Goal: Use online tool/utility: Utilize a website feature to perform a specific function

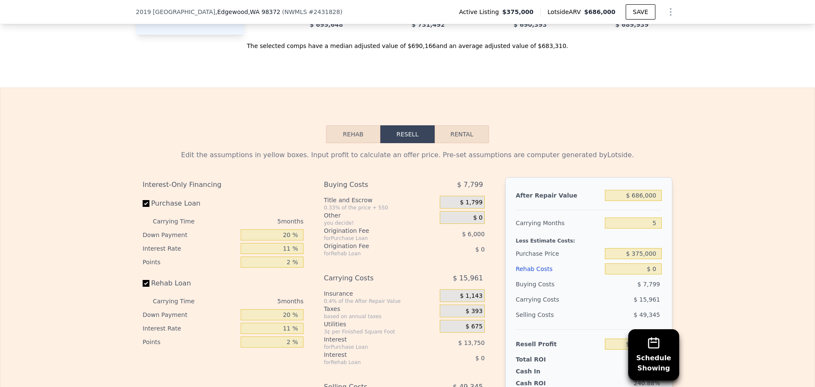
scroll to position [1270, 0]
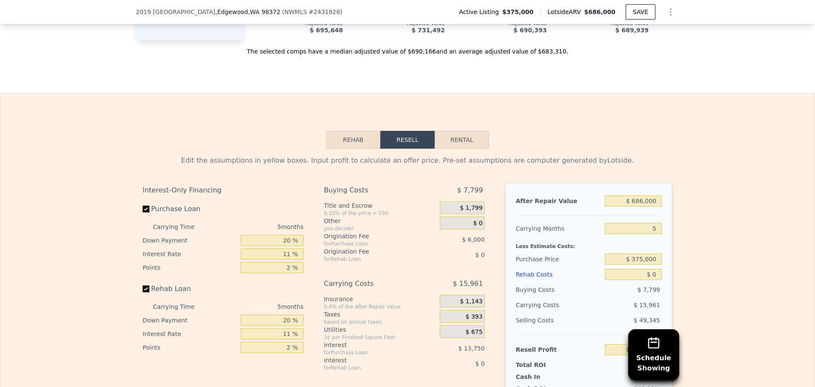
click at [667, 11] on icon "Show Options" at bounding box center [670, 12] width 10 height 10
click at [624, 32] on div "Edit Structure" at bounding box center [631, 33] width 95 height 17
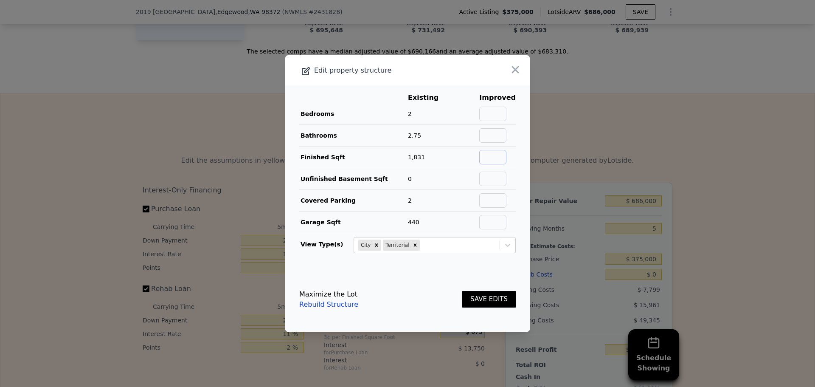
click at [484, 157] on input "text" at bounding box center [492, 157] width 27 height 14
type input "2700"
click at [462, 291] on button "SAVE EDITS" at bounding box center [489, 299] width 54 height 17
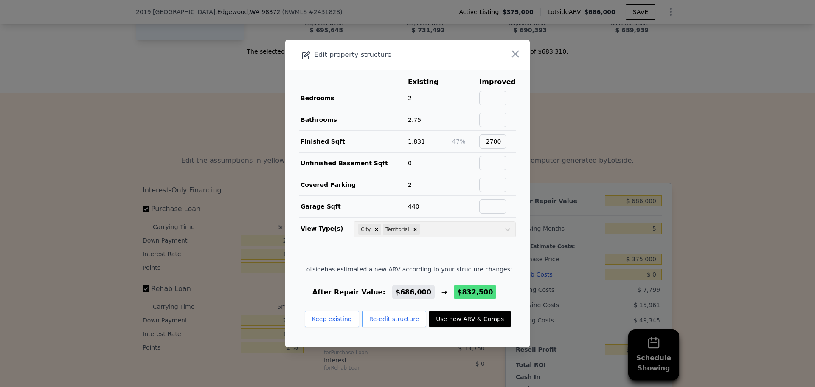
click at [475, 318] on button "Use new ARV & Comps" at bounding box center [469, 319] width 81 height 16
type input "4"
type input "1.75"
type input "3"
type input "1951"
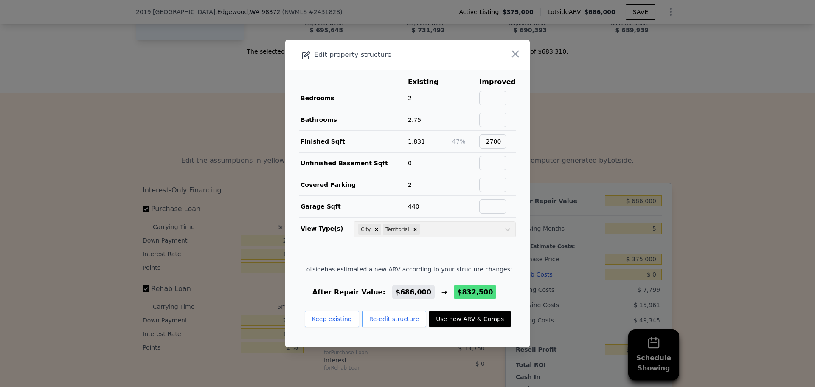
type input "3314"
type input "12532"
type input "25607"
checkbox input "true"
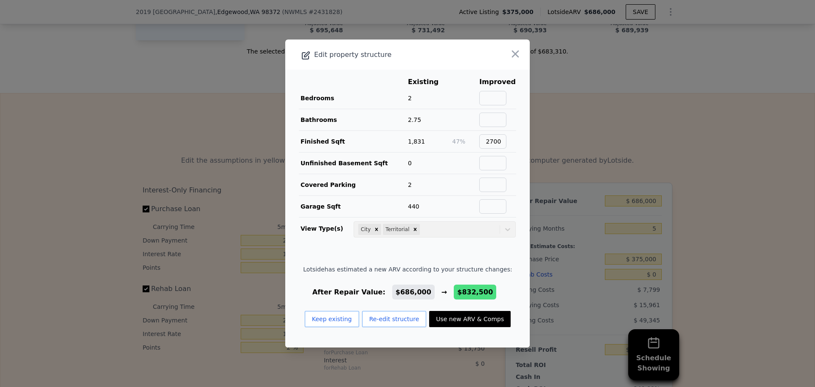
type input "$ 832,500"
type input "$ 373,728"
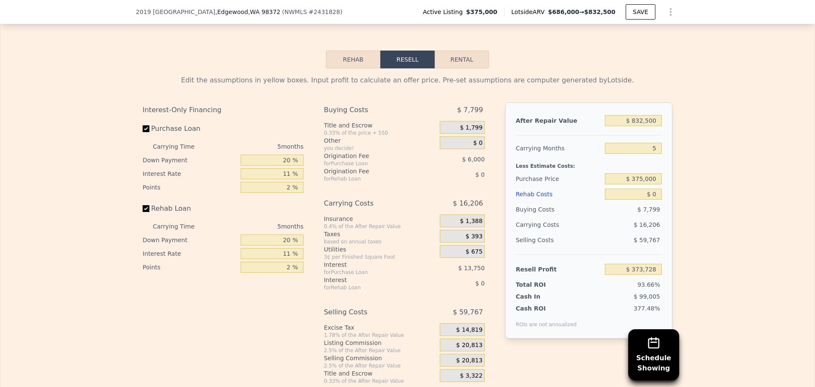
scroll to position [1355, 0]
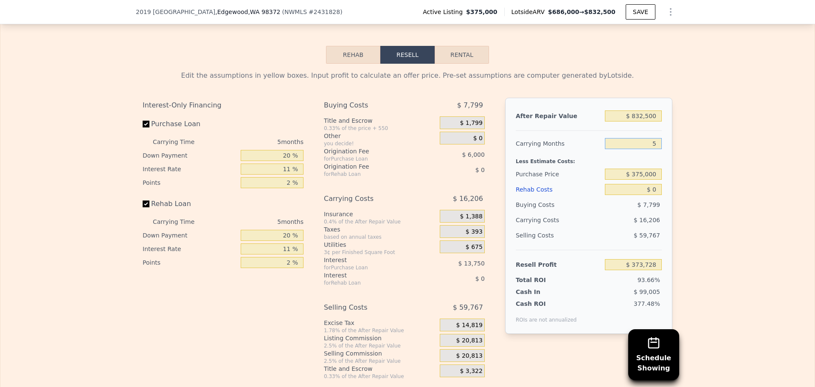
drag, startPoint x: 654, startPoint y: 156, endPoint x: 645, endPoint y: 157, distance: 8.1
click at [645, 149] on input "5" at bounding box center [633, 143] width 57 height 11
type input "7"
type input "$ 367,246"
type input "7"
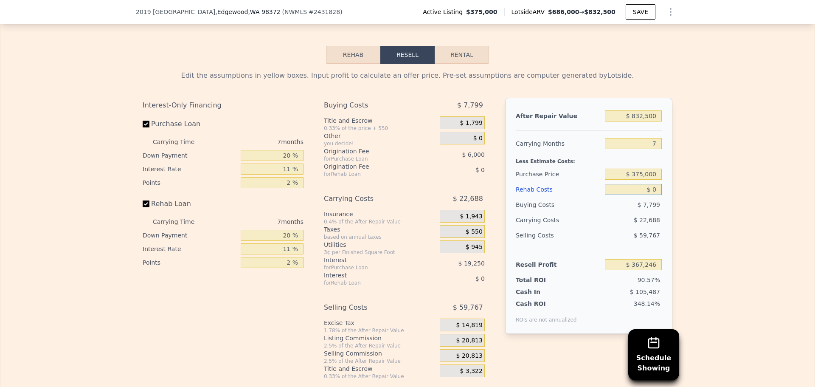
click at [655, 195] on input "$ 0" at bounding box center [633, 189] width 57 height 11
type input "$ 2"
type input "$ 367,244"
type input "$ 20"
type input "$ 367,226"
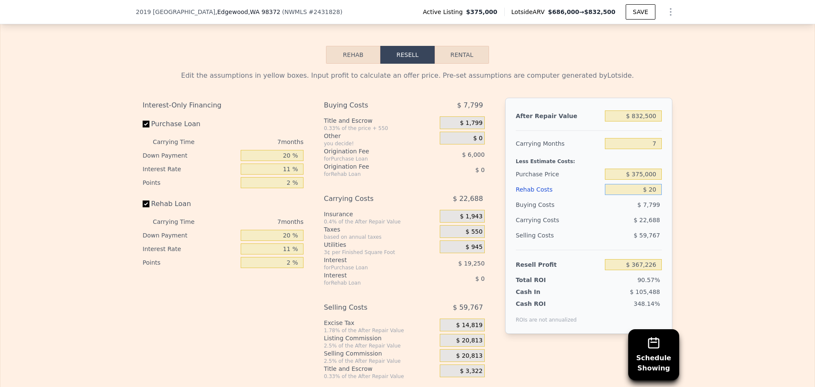
type input "$ 200"
type input "$ 367,036"
type input "$ 2,000"
type input "$ 365,109"
type input "$ 20,000"
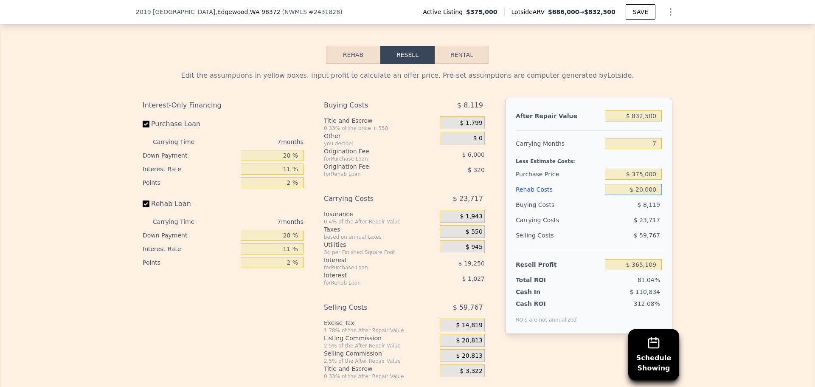
type input "$ 345,897"
type input "$ 200,000"
type input "$ 153,777"
click at [704, 238] on div "Edit the assumptions in yellow boxes. Input profit to calculate an offer price.…" at bounding box center [407, 222] width 814 height 316
drag, startPoint x: 740, startPoint y: 187, endPoint x: 721, endPoint y: 209, distance: 29.2
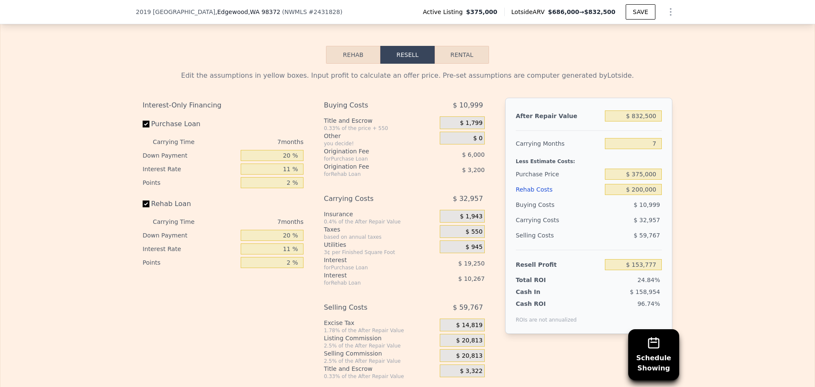
click at [739, 188] on div "Edit the assumptions in yellow boxes. Input profit to calculate an offer price.…" at bounding box center [407, 222] width 814 height 316
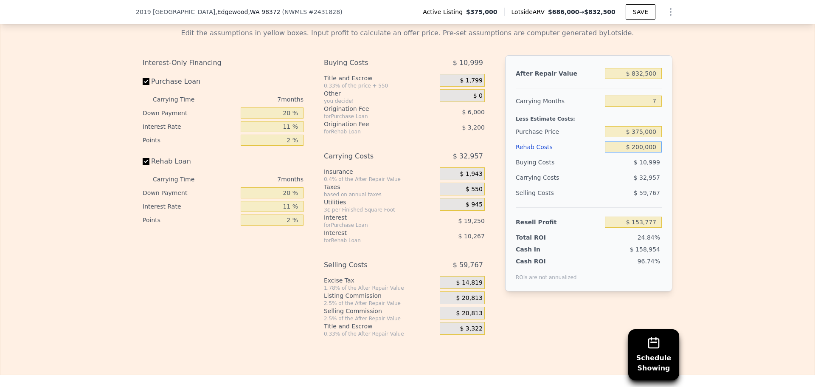
drag, startPoint x: 634, startPoint y: 159, endPoint x: 662, endPoint y: 182, distance: 35.8
click at [635, 152] on input "$ 200,000" at bounding box center [633, 146] width 57 height 11
type input "$ 00000"
type input "$ 367,246"
type input "$ 300,000"
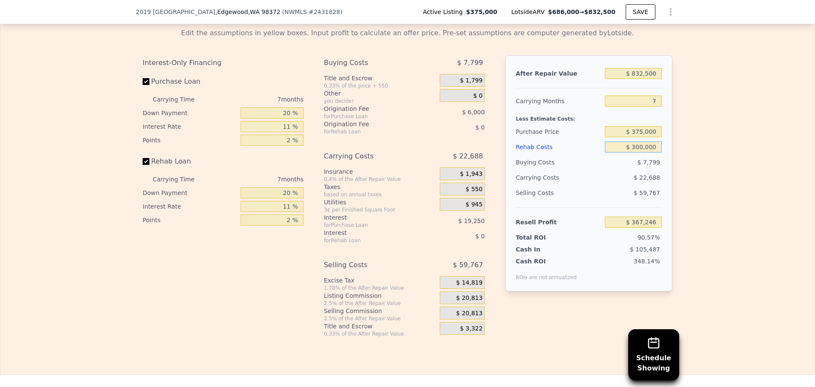
type input "$ 47,046"
click at [744, 207] on div "Edit the assumptions in yellow boxes. Input profit to calculate an offer price.…" at bounding box center [407, 179] width 814 height 316
click at [639, 152] on input "$ 300,000" at bounding box center [633, 146] width 57 height 11
type input "$ 30,000"
type input "$ 335,226"
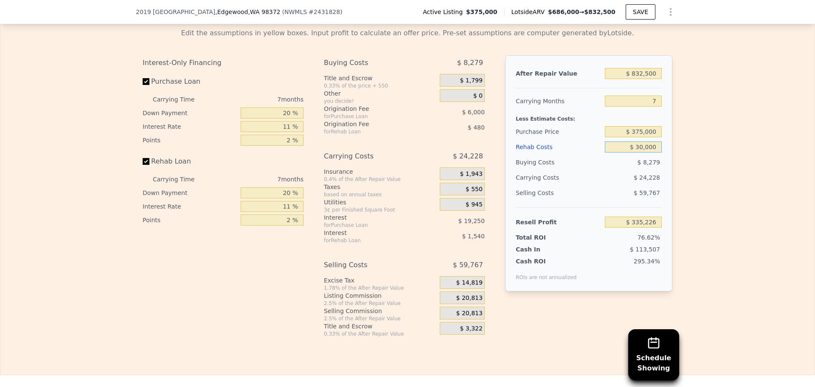
type input "$ 350,000"
type input "-$ 6,323"
type input "$ 30,000"
type input "$ 335,226"
type input "$ 300,000"
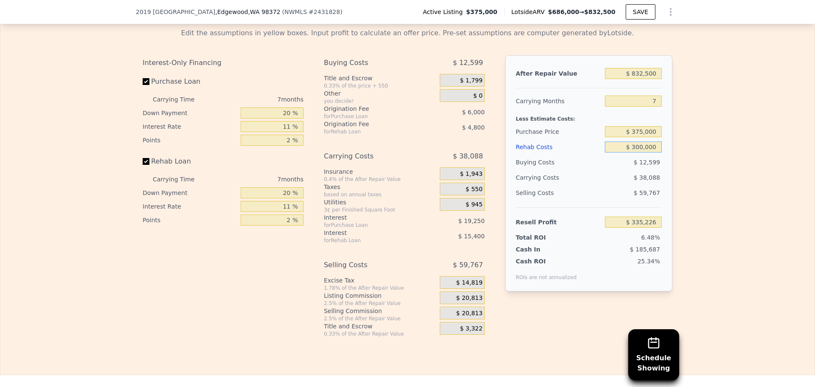
type input "$ 47,046"
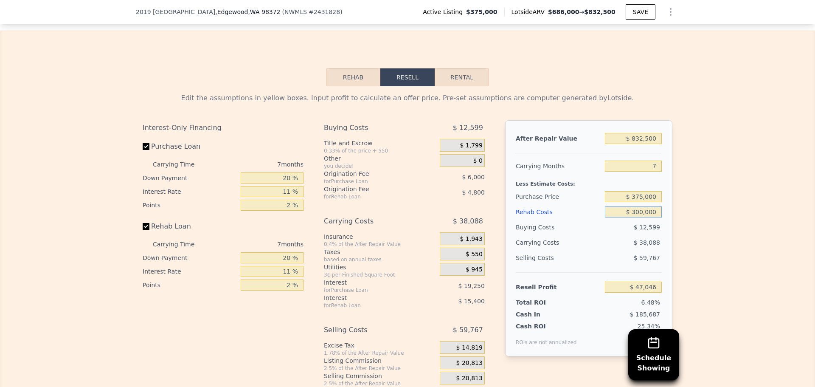
scroll to position [1270, 0]
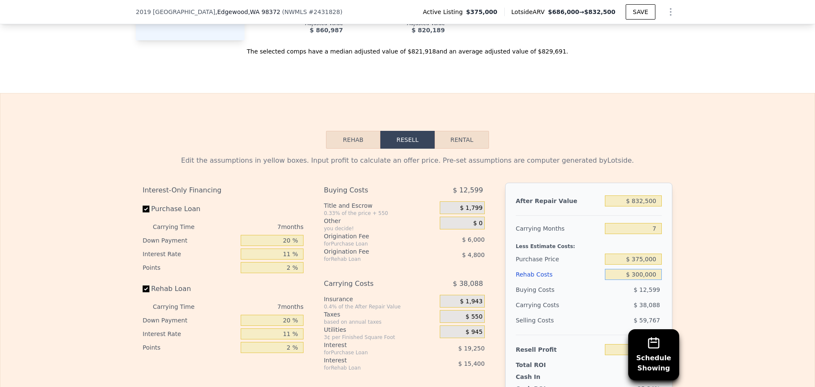
click at [356, 149] on button "Rehab" at bounding box center [353, 140] width 54 height 18
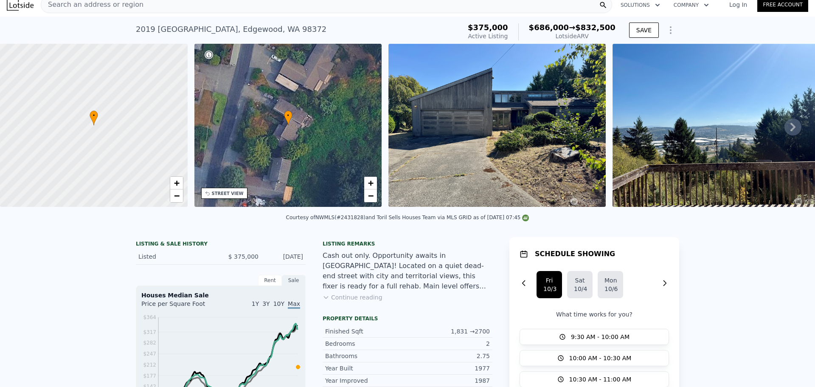
scroll to position [0, 0]
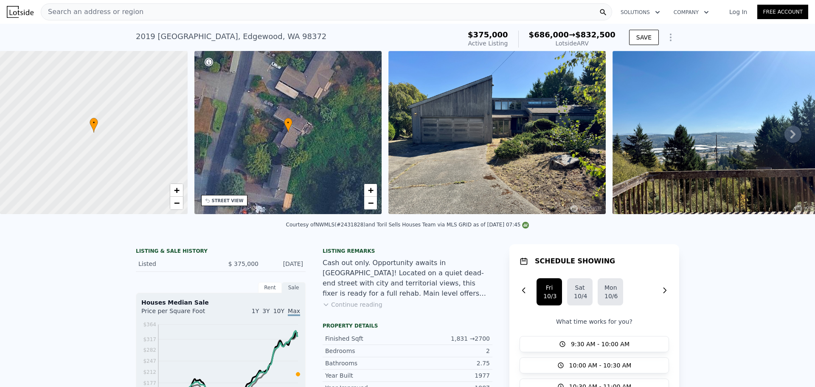
click at [135, 11] on div "Search an address or region" at bounding box center [326, 11] width 571 height 17
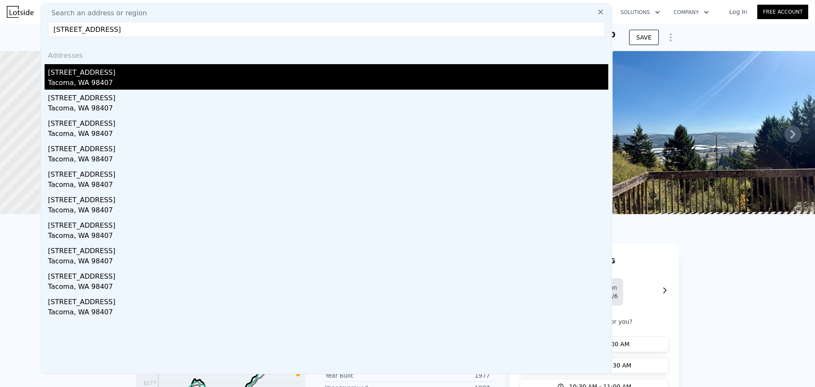
type input "[STREET_ADDRESS]"
click at [105, 76] on div "[STREET_ADDRESS]" at bounding box center [328, 71] width 560 height 14
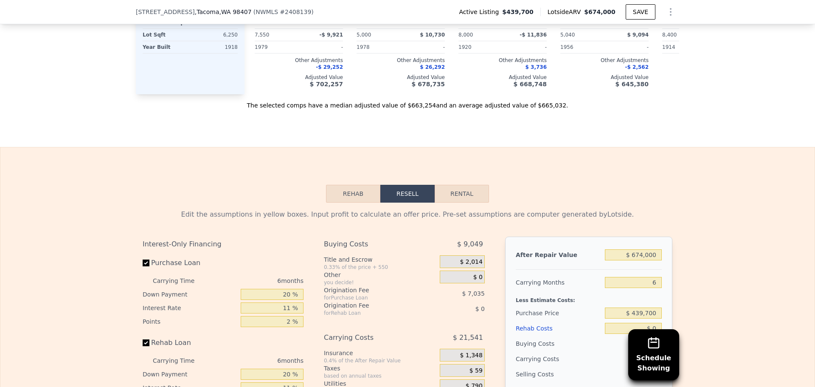
scroll to position [1313, 0]
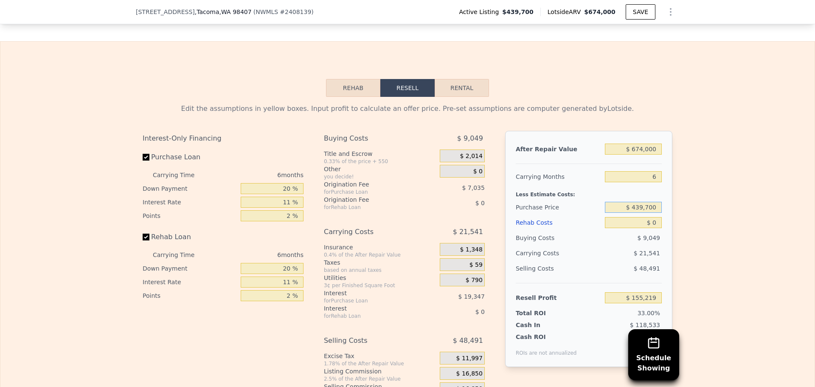
click at [640, 213] on input "$ 439,700" at bounding box center [633, 207] width 57 height 11
drag, startPoint x: 653, startPoint y: 222, endPoint x: 612, endPoint y: 219, distance: 40.8
click at [612, 213] on input "$ 439,700" at bounding box center [633, 207] width 57 height 11
type input "$ 400,000"
type input "$ 197,432"
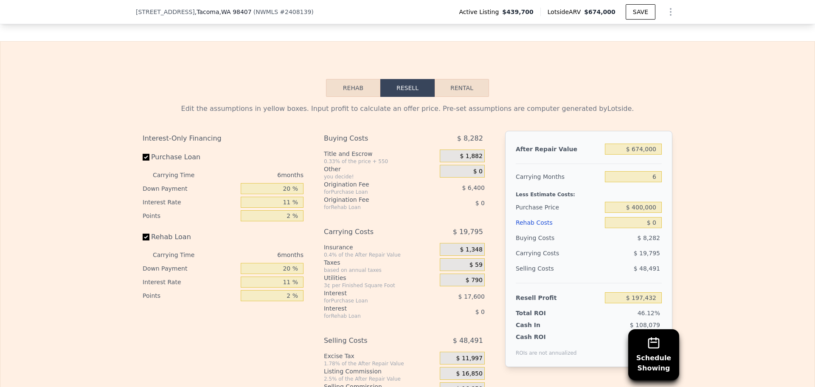
click at [701, 256] on div "Edit the assumptions in yellow boxes. Input profit to calculate an offer price.…" at bounding box center [407, 255] width 814 height 316
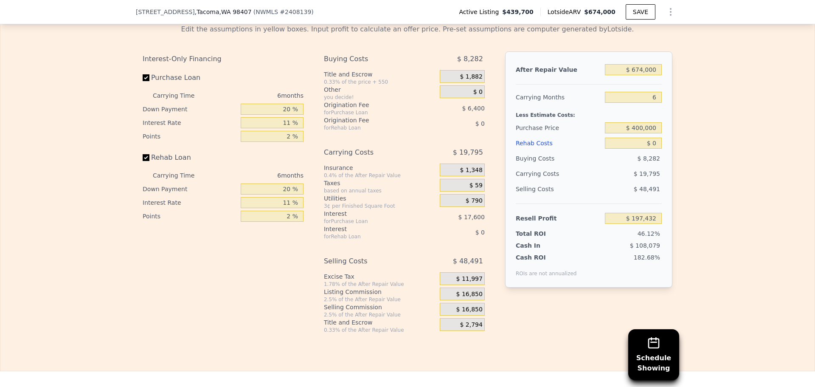
scroll to position [1397, 0]
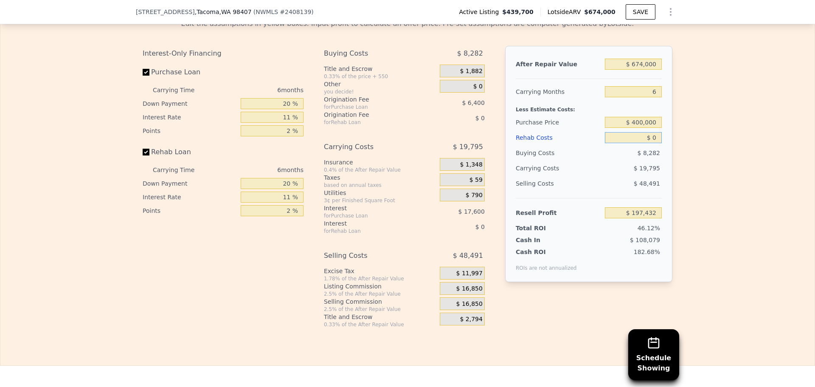
drag, startPoint x: 654, startPoint y: 151, endPoint x: 650, endPoint y: 151, distance: 4.3
click at [650, 143] on input "$ 0" at bounding box center [633, 137] width 57 height 11
type input "$ 1"
type input "$ 197,431"
type input "$ 10"
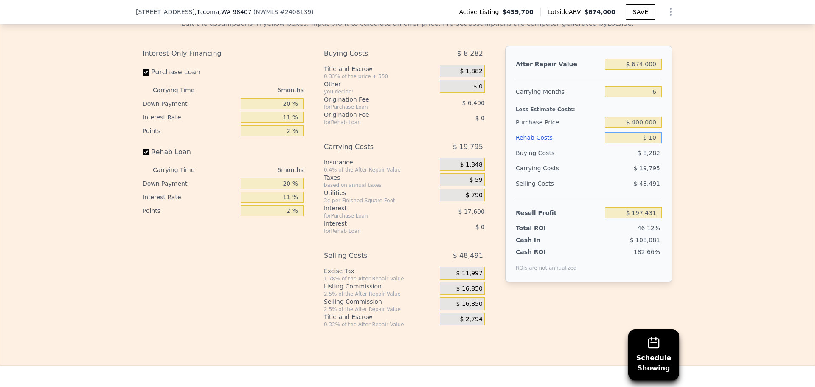
type input "$ 197,422"
type input "$ 100"
type input "$ 197,324"
type input "$ 1,000"
type input "$ 196,374"
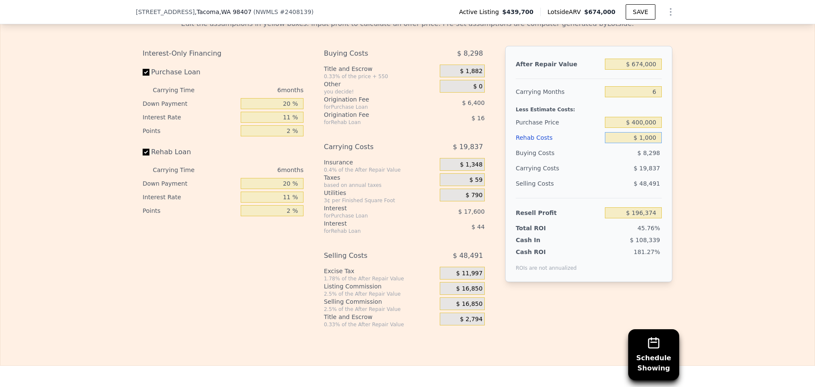
type input "$ 10,000"
type input "$ 186,834"
type input "$ 100,000"
type input "$ 91,434"
type input "$ 100,000"
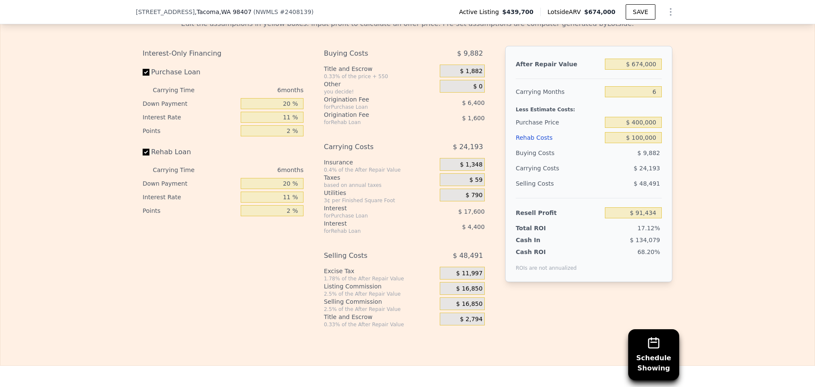
click at [752, 184] on div "Edit the assumptions in yellow boxes. Input profit to calculate an offer price.…" at bounding box center [407, 170] width 814 height 316
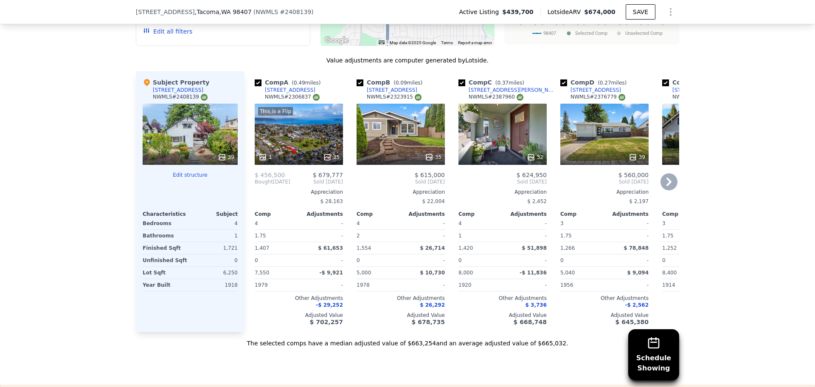
scroll to position [973, 0]
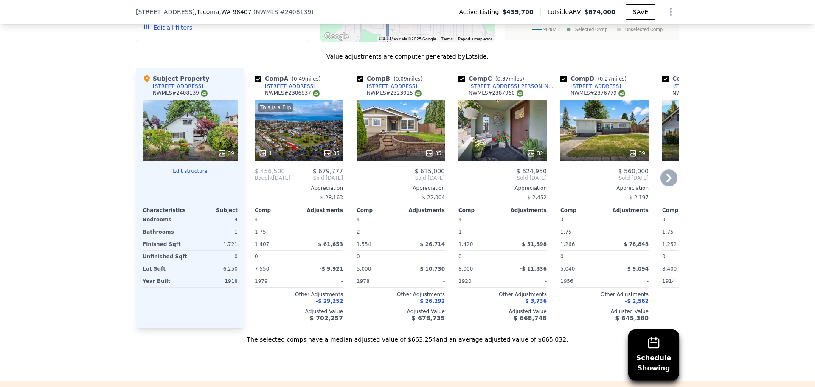
click at [286, 146] on div "This is a Flip 1 35" at bounding box center [299, 130] width 88 height 61
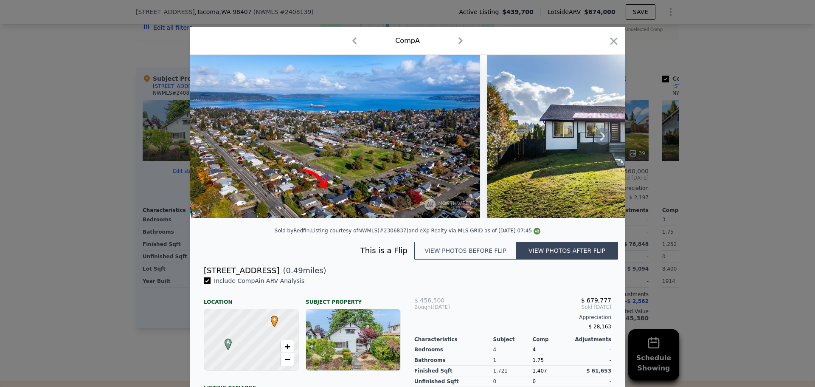
click at [598, 139] on icon at bounding box center [602, 136] width 17 height 17
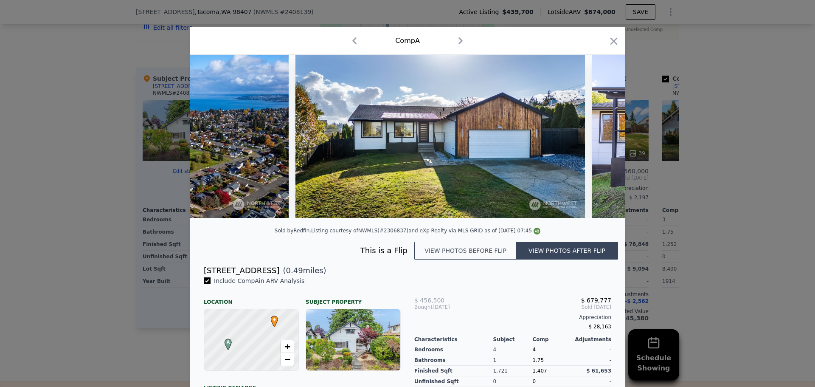
scroll to position [0, 204]
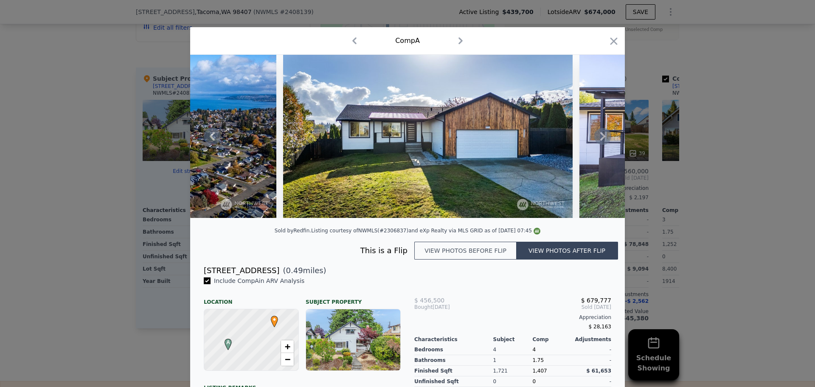
click at [598, 139] on icon at bounding box center [602, 136] width 17 height 17
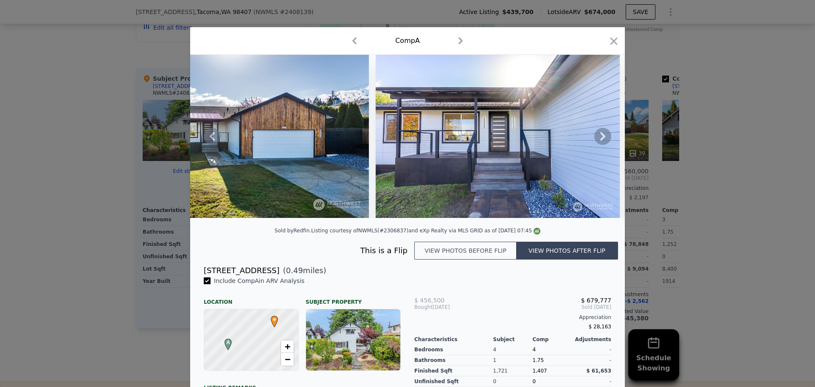
click at [598, 139] on icon at bounding box center [602, 136] width 17 height 17
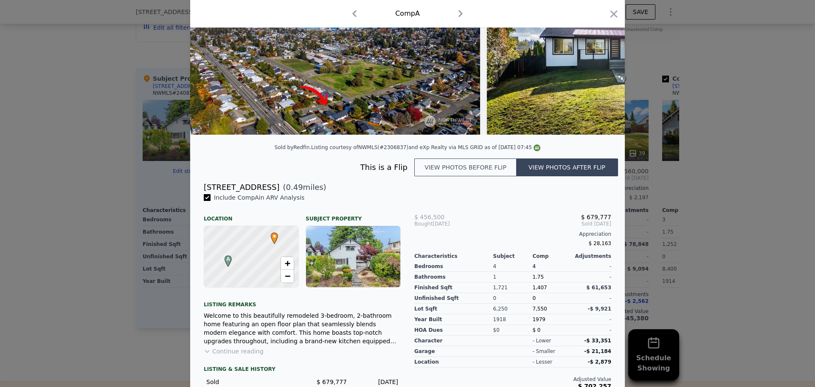
scroll to position [170, 0]
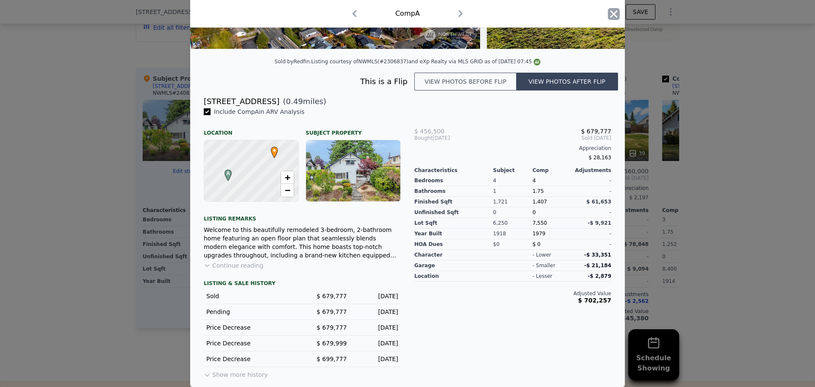
click at [608, 17] on icon "button" at bounding box center [614, 14] width 12 height 12
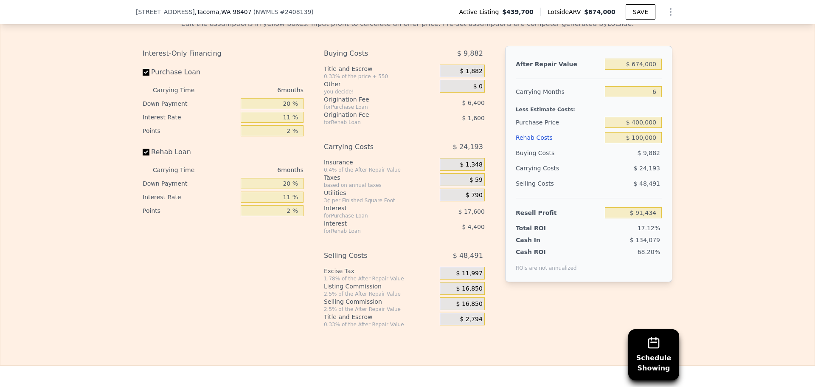
scroll to position [1355, 0]
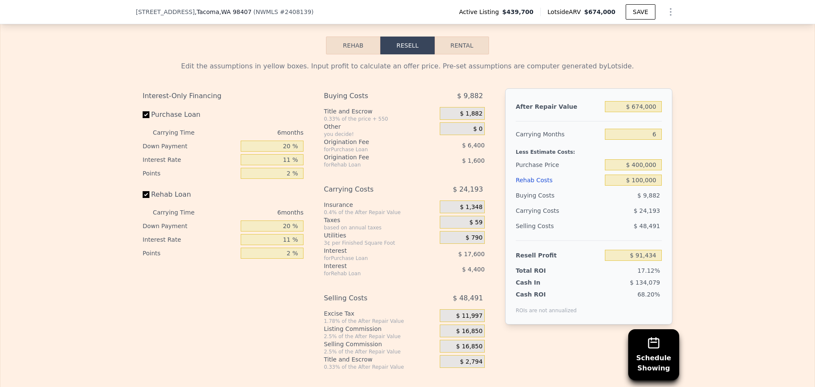
click at [708, 235] on div "Edit the assumptions in yellow boxes. Input profit to calculate an offer price.…" at bounding box center [407, 212] width 814 height 316
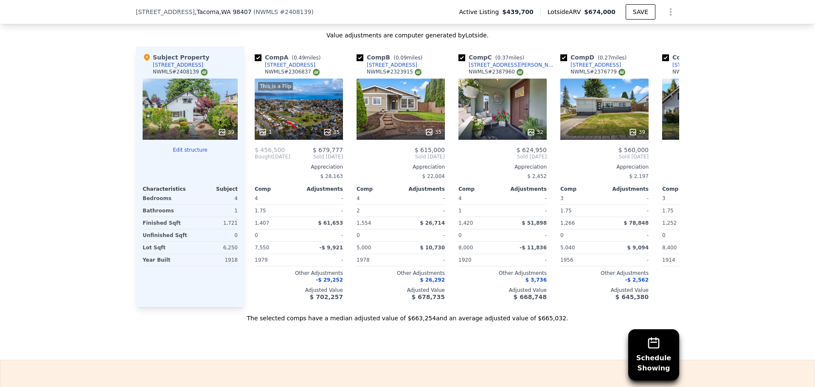
scroll to position [846, 0]
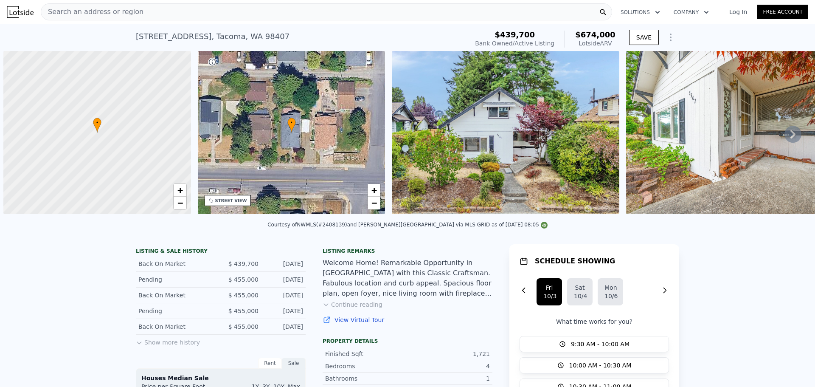
scroll to position [0, 3]
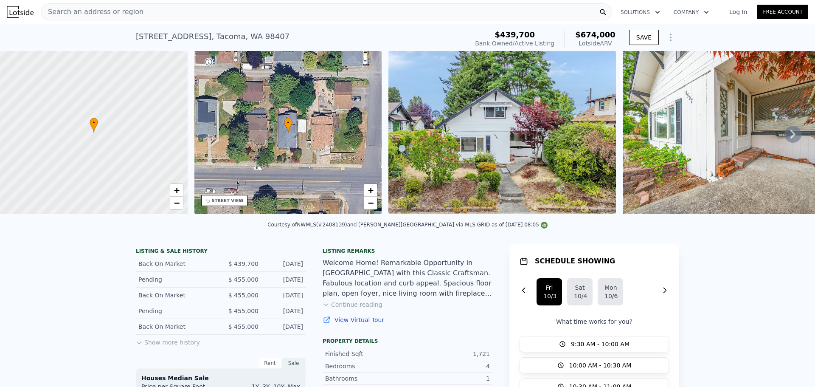
click at [150, 18] on div "Search an address or region" at bounding box center [326, 11] width 571 height 17
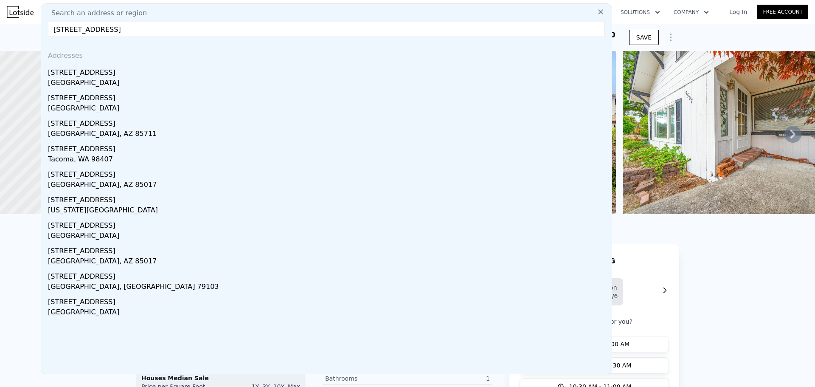
type input "4817 N 28th st"
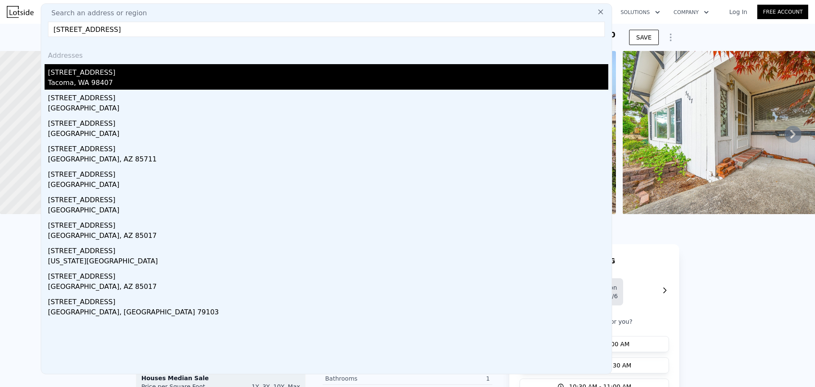
click at [80, 80] on div "Tacoma, WA 98407" at bounding box center [328, 84] width 560 height 12
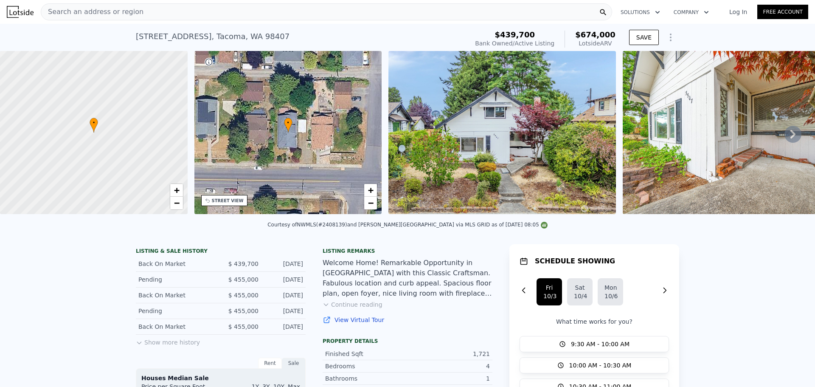
type input "2"
type input "4"
type input "2.25"
type input "1106"
type input "1810"
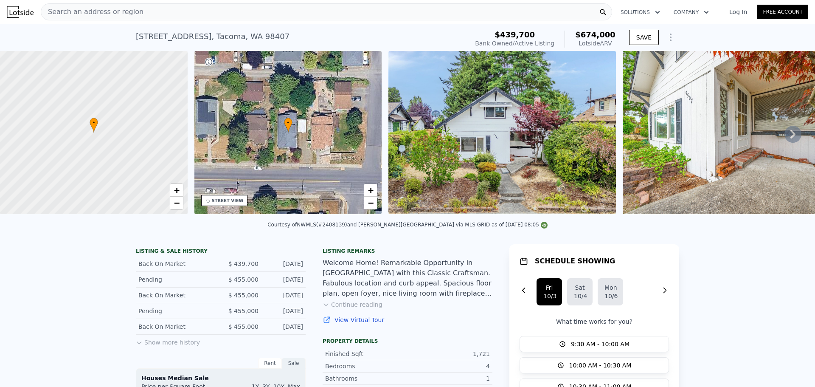
type input "5400"
type input "7800"
type input "$ 626,000"
type input "$ 99,452"
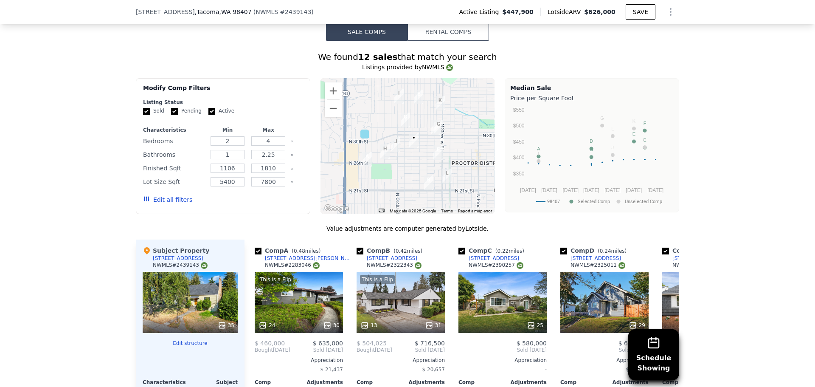
scroll to position [803, 0]
